Goal: Information Seeking & Learning: Learn about a topic

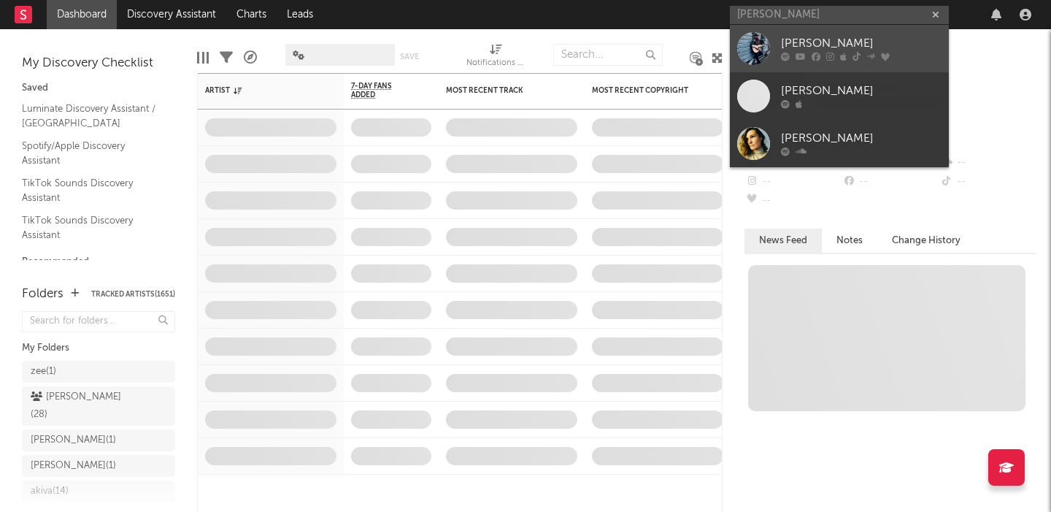
type input "[PERSON_NAME]"
click at [783, 40] on div "[PERSON_NAME]" at bounding box center [861, 44] width 161 height 18
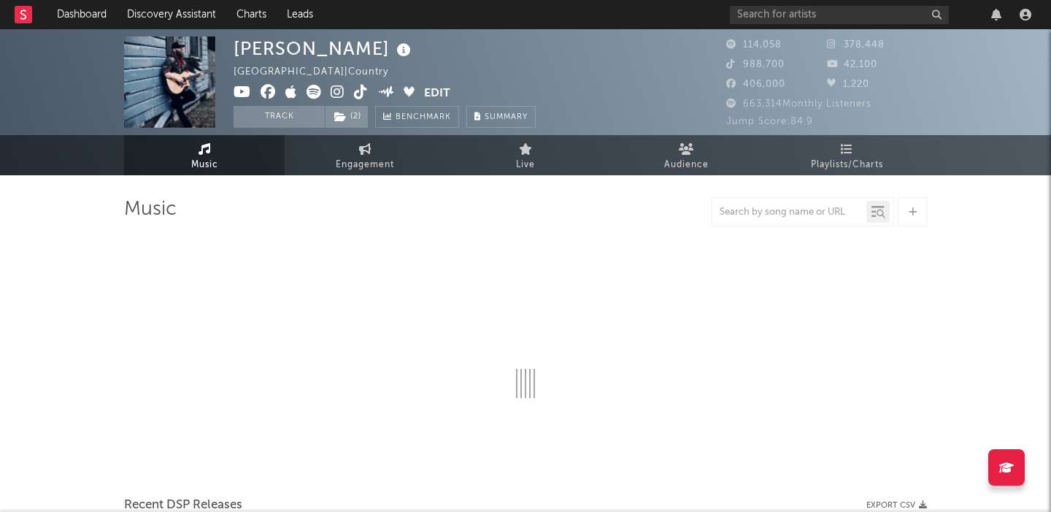
select select "6m"
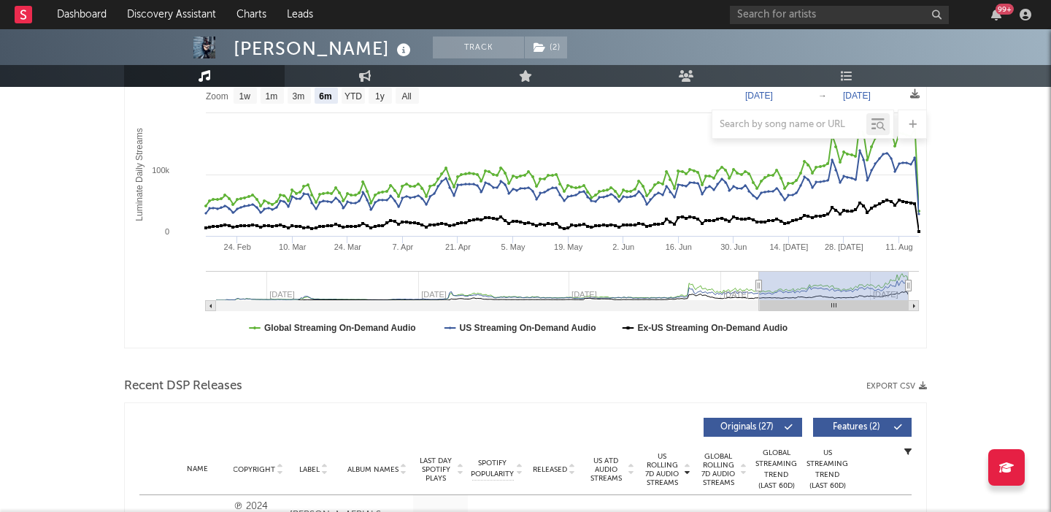
scroll to position [440, 0]
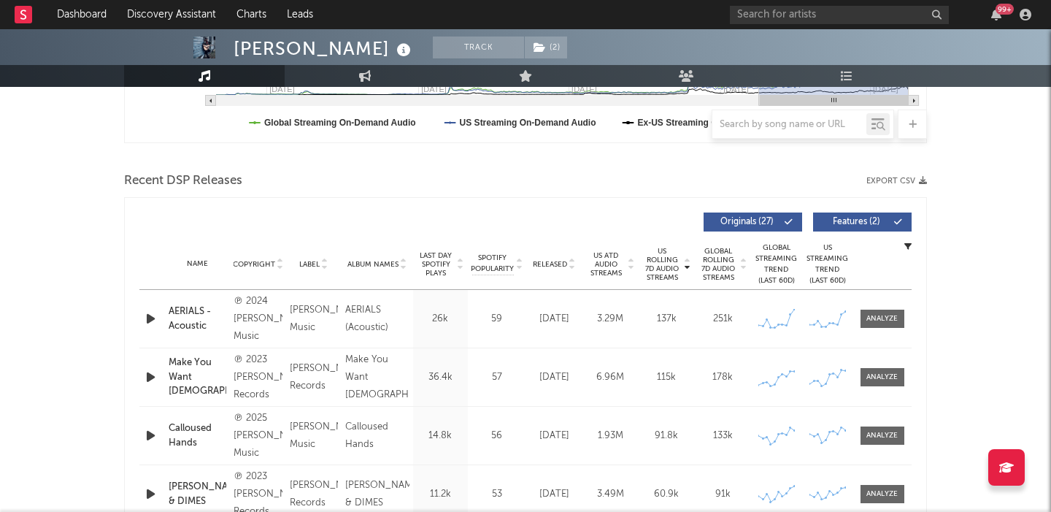
click at [883, 224] on span "Features ( 2 )" at bounding box center [856, 222] width 67 height 9
click at [147, 320] on icon "button" at bounding box center [150, 319] width 15 height 18
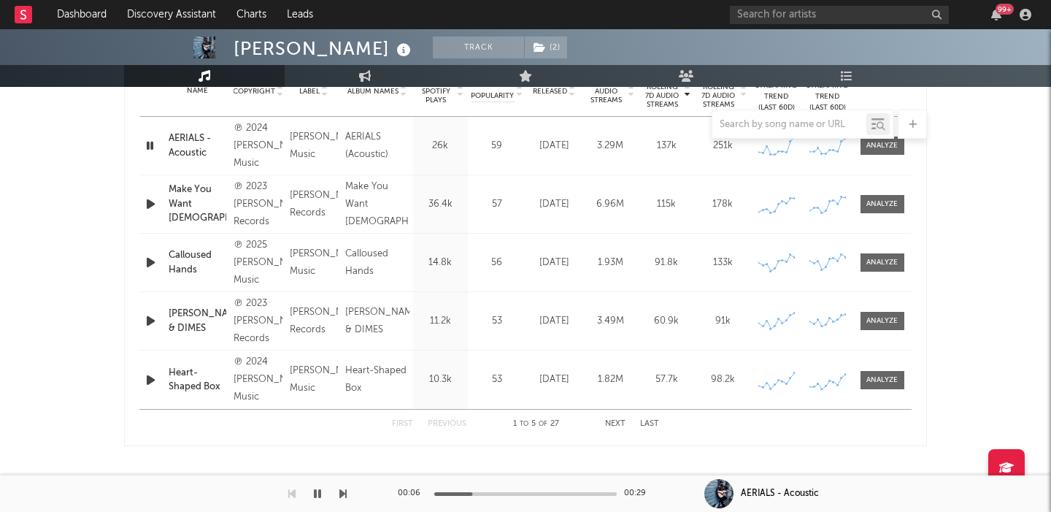
scroll to position [656, 0]
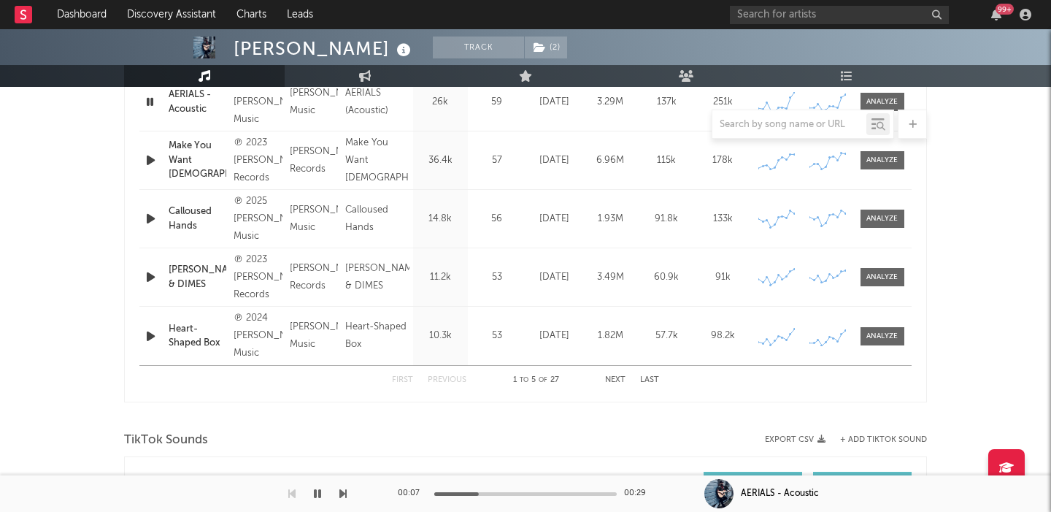
click at [616, 376] on button "Next" at bounding box center [615, 380] width 20 height 8
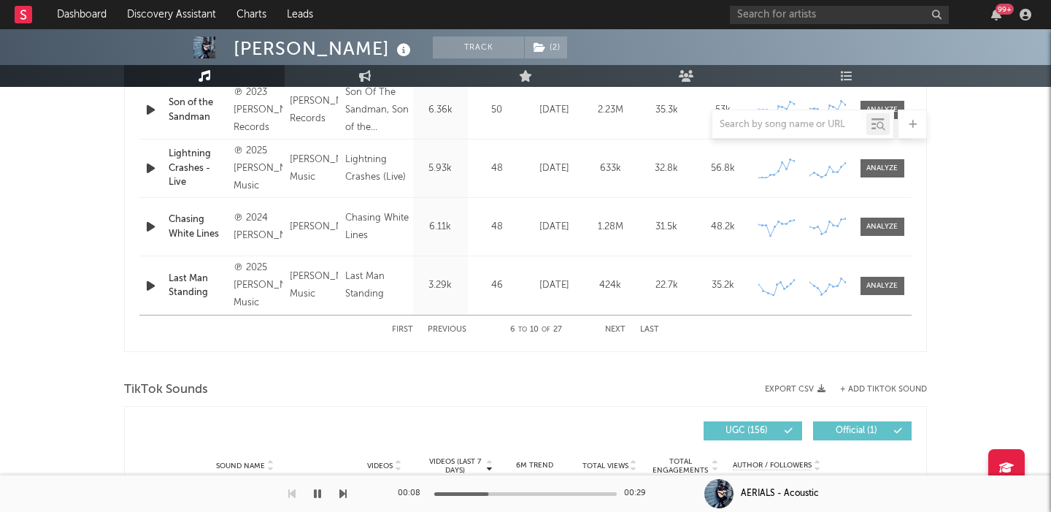
scroll to position [719, 0]
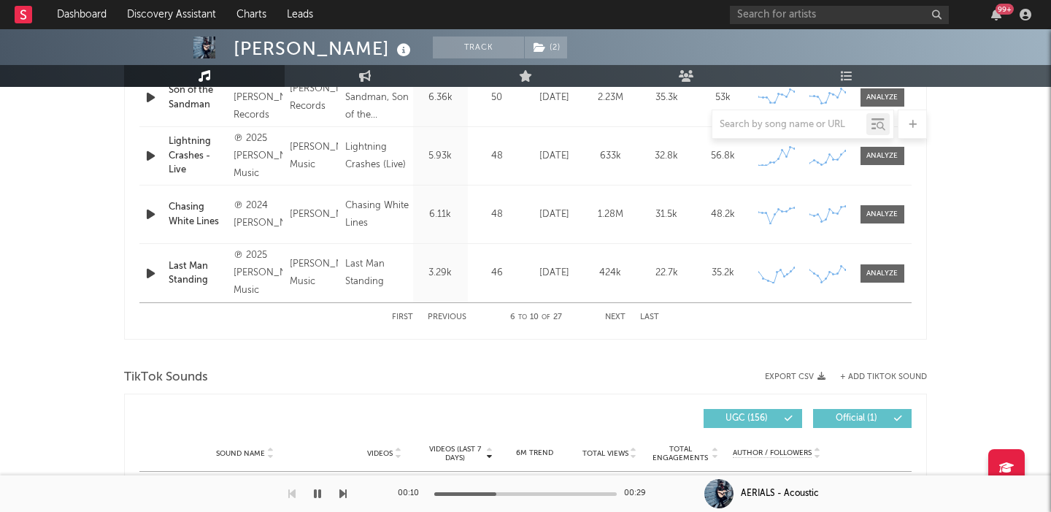
click at [614, 314] on button "Next" at bounding box center [615, 317] width 20 height 8
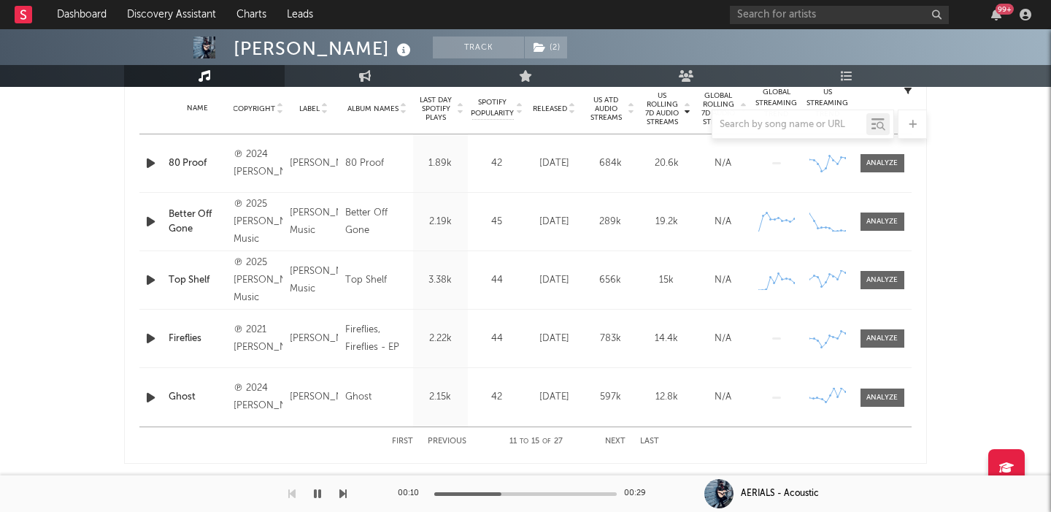
scroll to position [597, 0]
click at [393, 441] on button "First" at bounding box center [402, 439] width 21 height 8
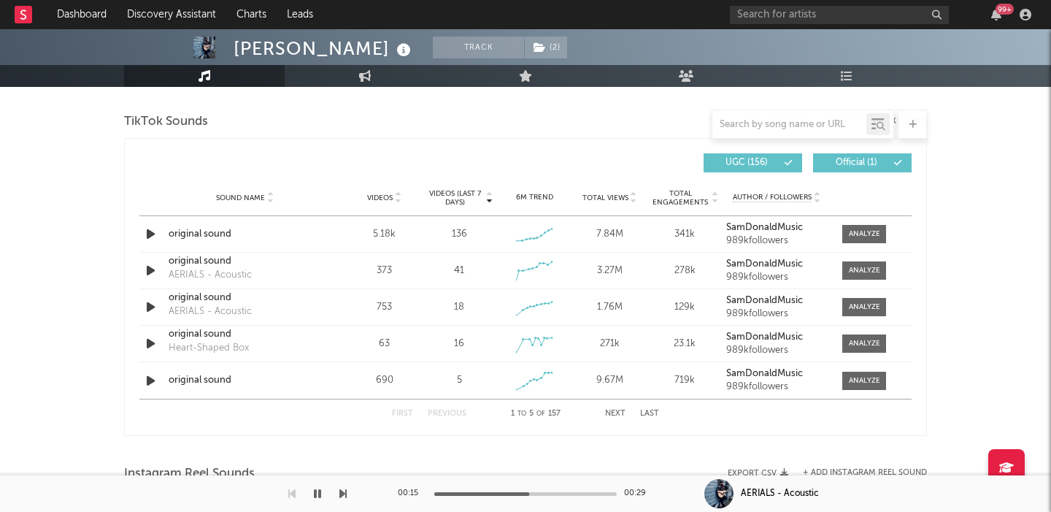
scroll to position [0, 0]
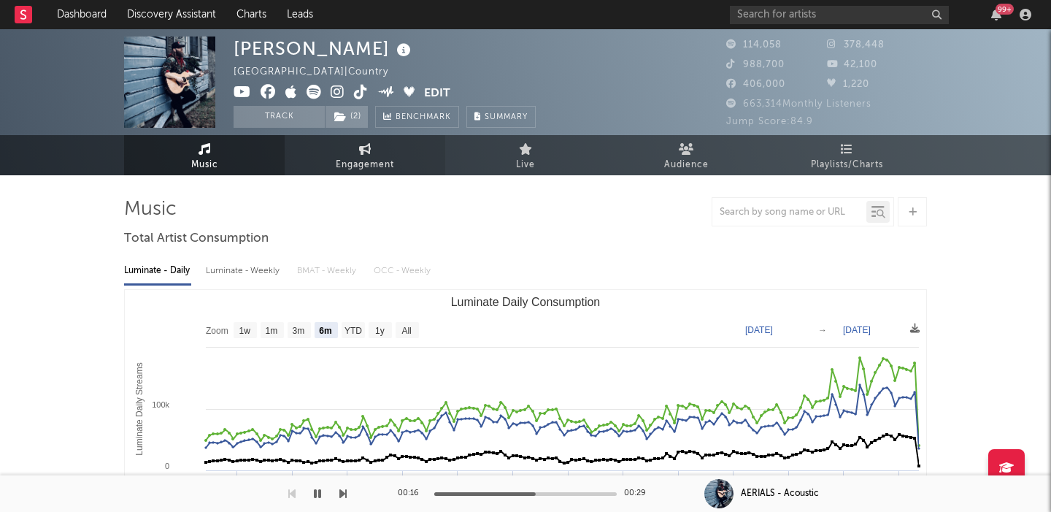
click at [355, 154] on link "Engagement" at bounding box center [365, 155] width 161 height 40
select select "1w"
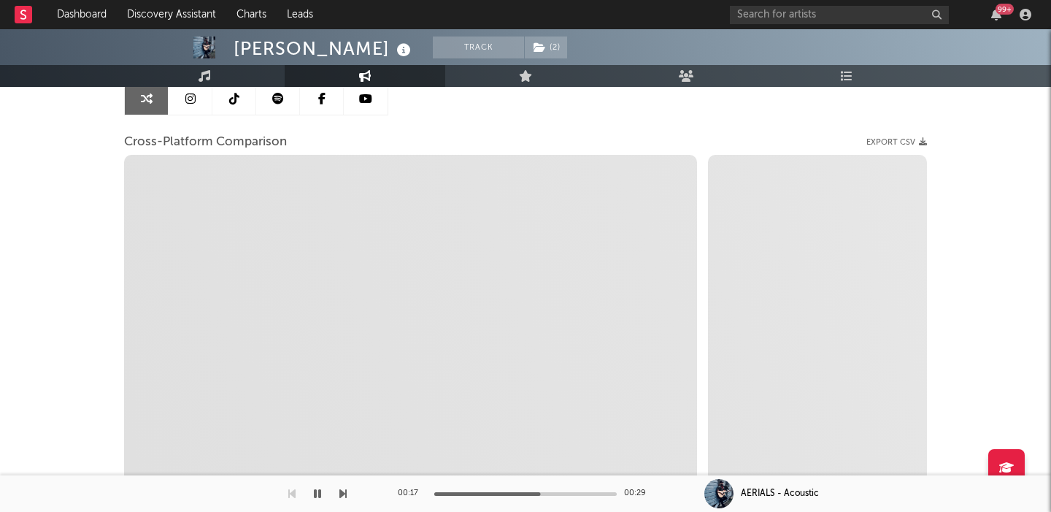
scroll to position [157, 0]
select select "1m"
